Goal: Task Accomplishment & Management: Manage account settings

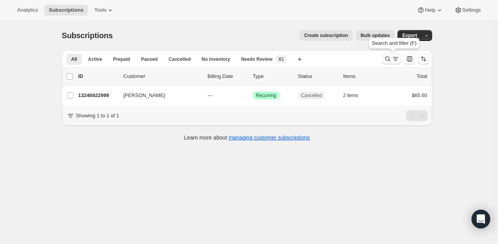
click at [389, 62] on icon "Search and filter results" at bounding box center [388, 59] width 8 height 8
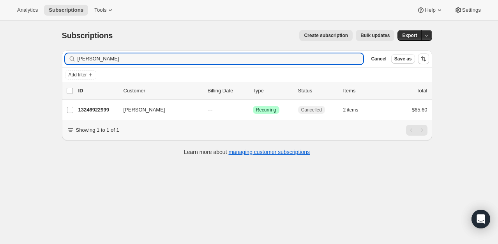
drag, startPoint x: 115, startPoint y: 58, endPoint x: 0, endPoint y: 67, distance: 115.3
click at [26, 68] on div "Subscriptions. This page is ready Subscriptions Create subscription Bulk update…" at bounding box center [247, 143] width 494 height 244
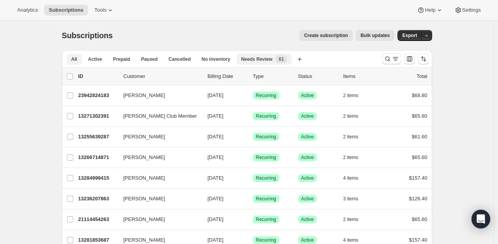
click at [264, 60] on span "Needs Review" at bounding box center [257, 59] width 32 height 6
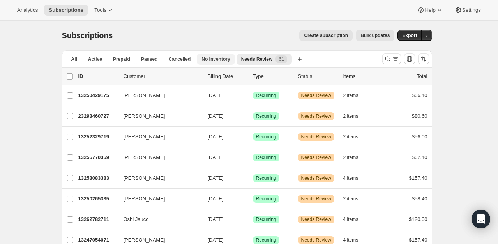
click at [211, 57] on span "No inventory" at bounding box center [215, 59] width 28 height 6
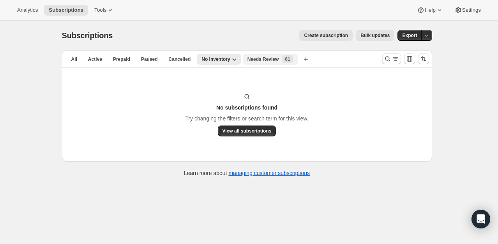
click at [249, 61] on span "Needs Review" at bounding box center [263, 59] width 32 height 6
